Goal: Task Accomplishment & Management: Manage account settings

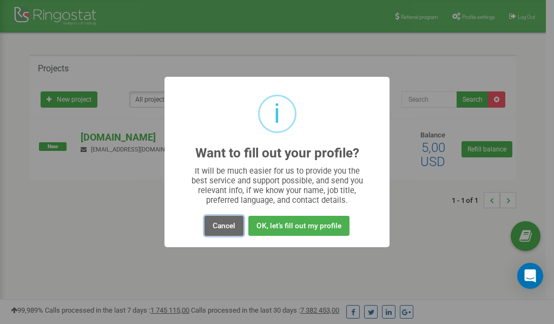
click at [222, 225] on button "Cancel" at bounding box center [224, 226] width 39 height 20
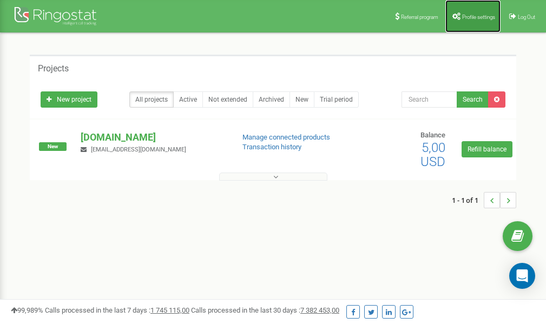
click at [472, 16] on span "Profile settings" at bounding box center [478, 17] width 33 height 6
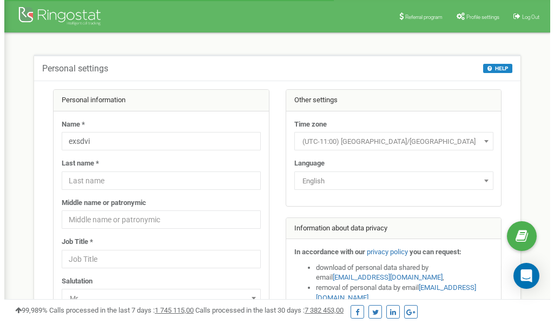
scroll to position [54, 0]
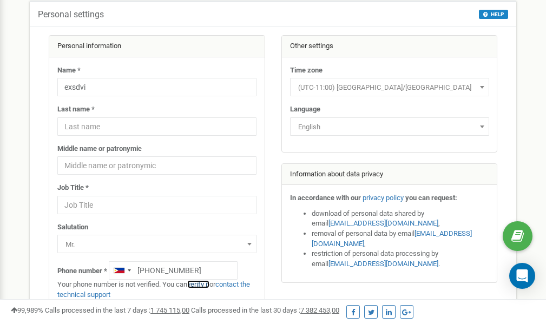
click at [201, 285] on link "verify it" at bounding box center [198, 284] width 22 height 8
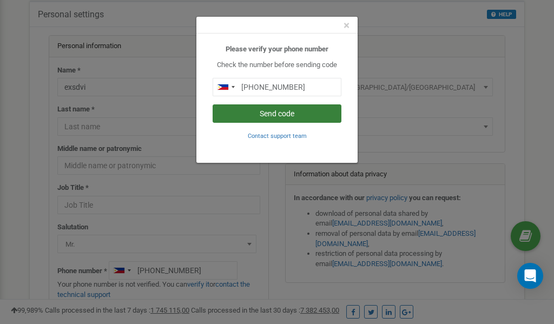
click at [300, 113] on button "Send code" at bounding box center [277, 114] width 129 height 18
